Goal: Information Seeking & Learning: Learn about a topic

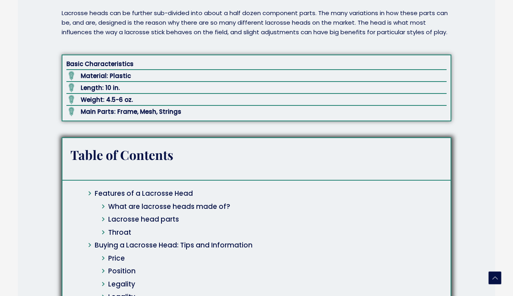
scroll to position [238, 0]
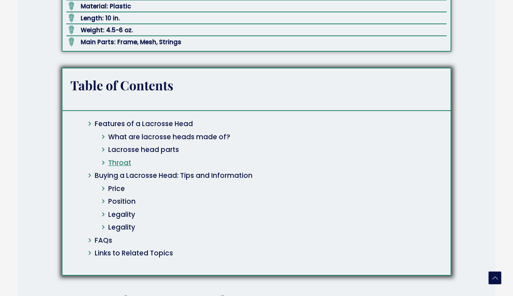
click at [126, 165] on link "Throat" at bounding box center [119, 163] width 23 height 10
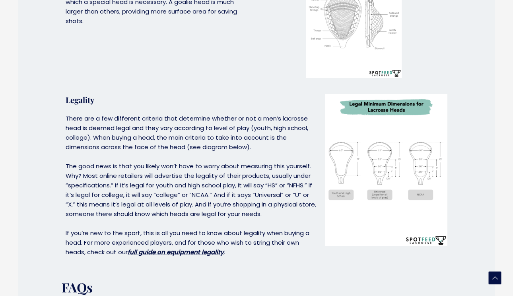
scroll to position [2151, 0]
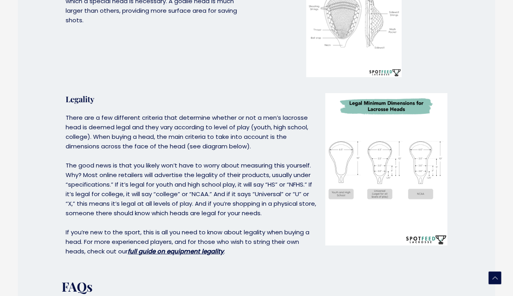
click at [408, 202] on img at bounding box center [386, 169] width 122 height 152
click at [391, 180] on img at bounding box center [386, 169] width 122 height 152
click at [370, 186] on img at bounding box center [386, 169] width 122 height 152
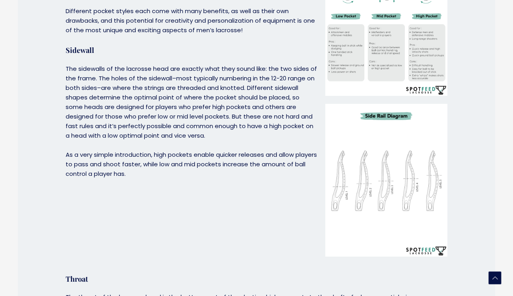
scroll to position [961, 0]
